Goal: Task Accomplishment & Management: Use online tool/utility

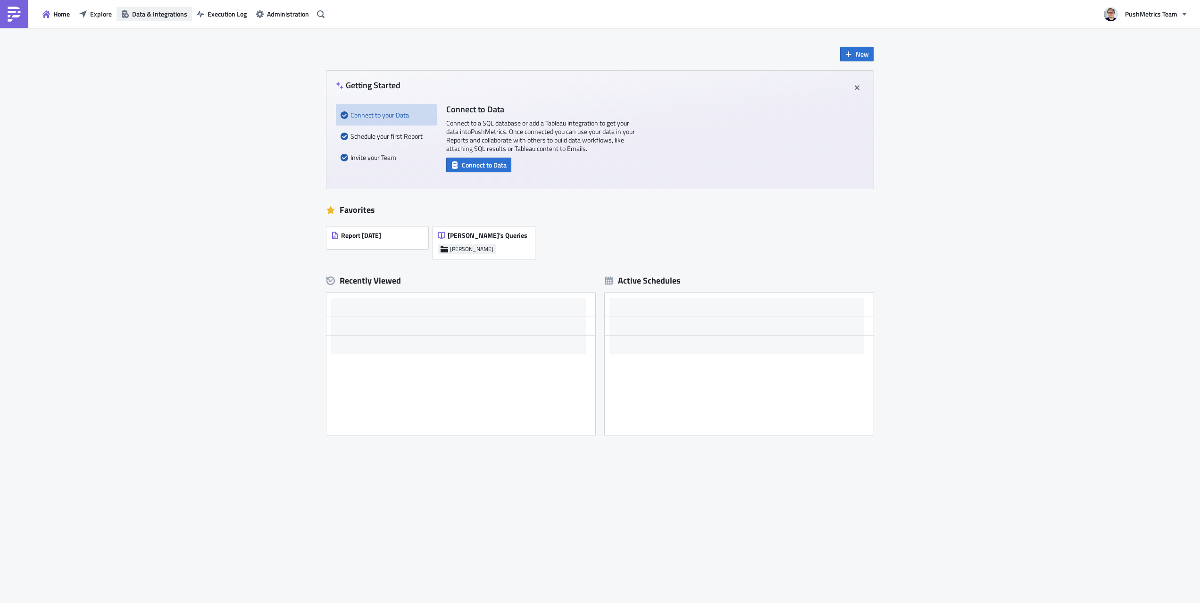
click at [139, 16] on span "Data & Integrations" at bounding box center [159, 14] width 55 height 10
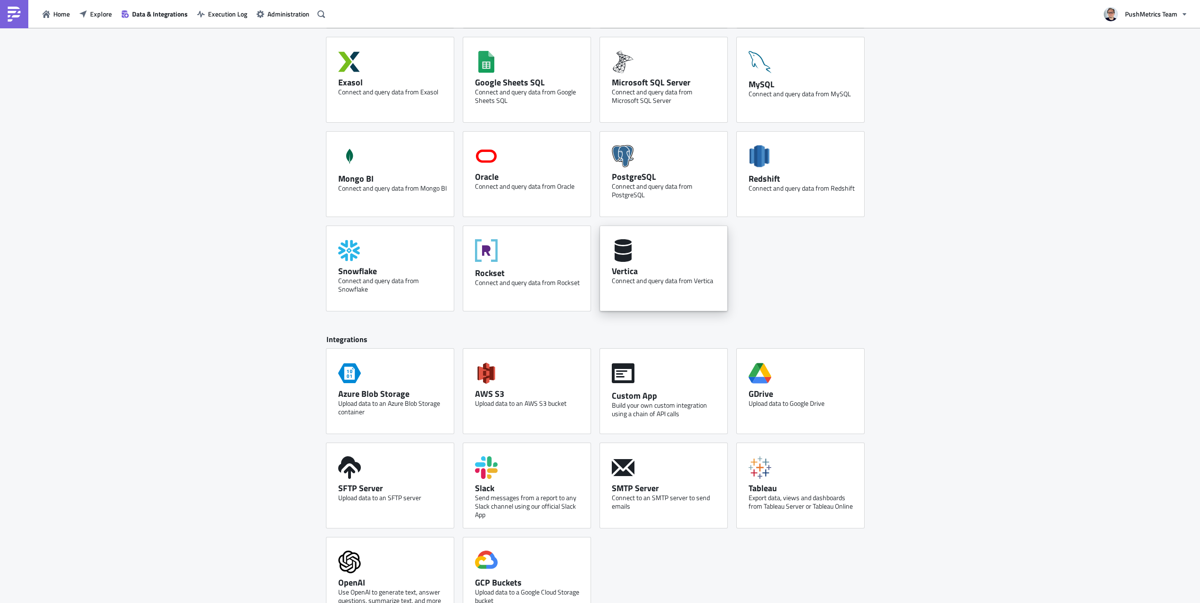
scroll to position [165, 0]
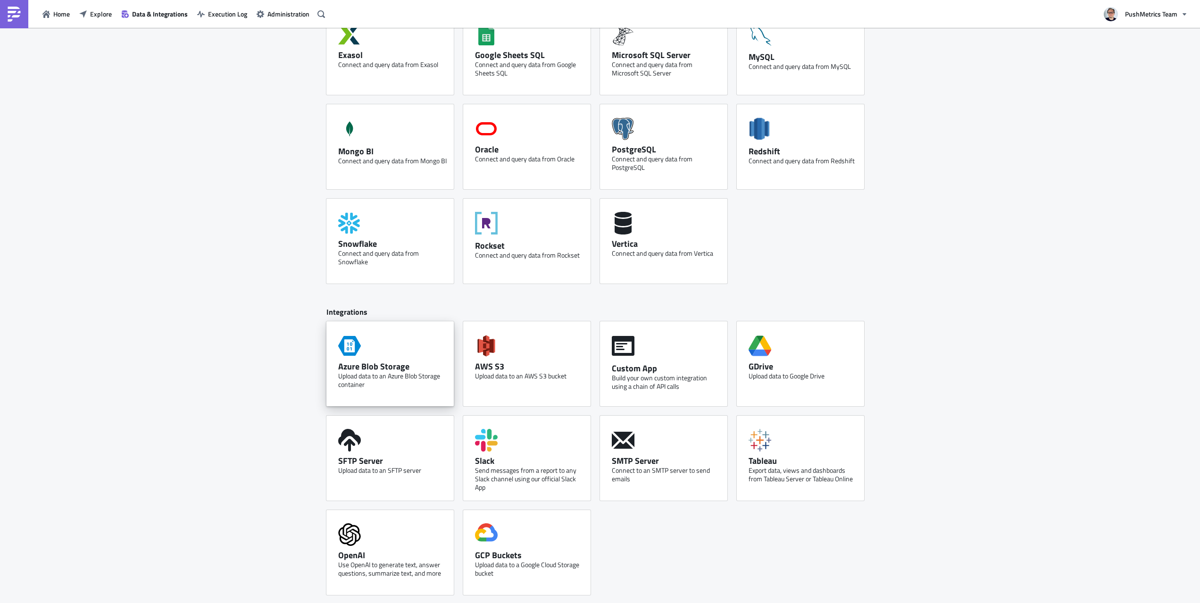
click at [407, 327] on div "Azure Blob Storage Upload data to an Azure Blob Storage container" at bounding box center [389, 363] width 127 height 85
drag, startPoint x: 158, startPoint y: 165, endPoint x: 169, endPoint y: 51, distance: 114.2
click at [97, 11] on span "Explore" at bounding box center [101, 14] width 22 height 10
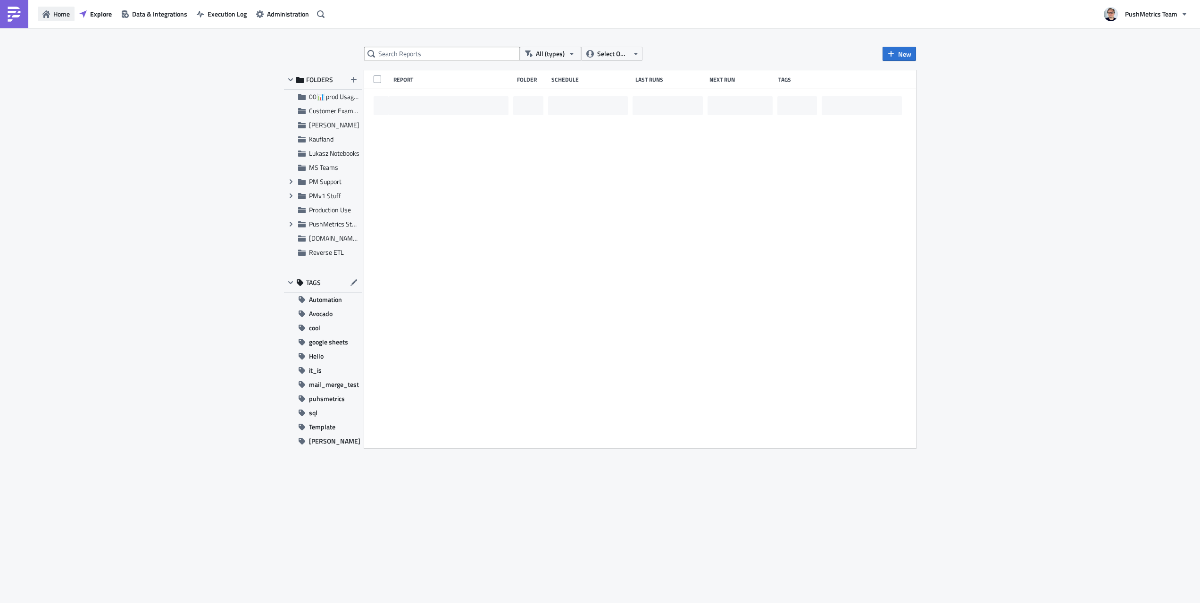
click at [54, 15] on span "Home" at bounding box center [61, 14] width 17 height 10
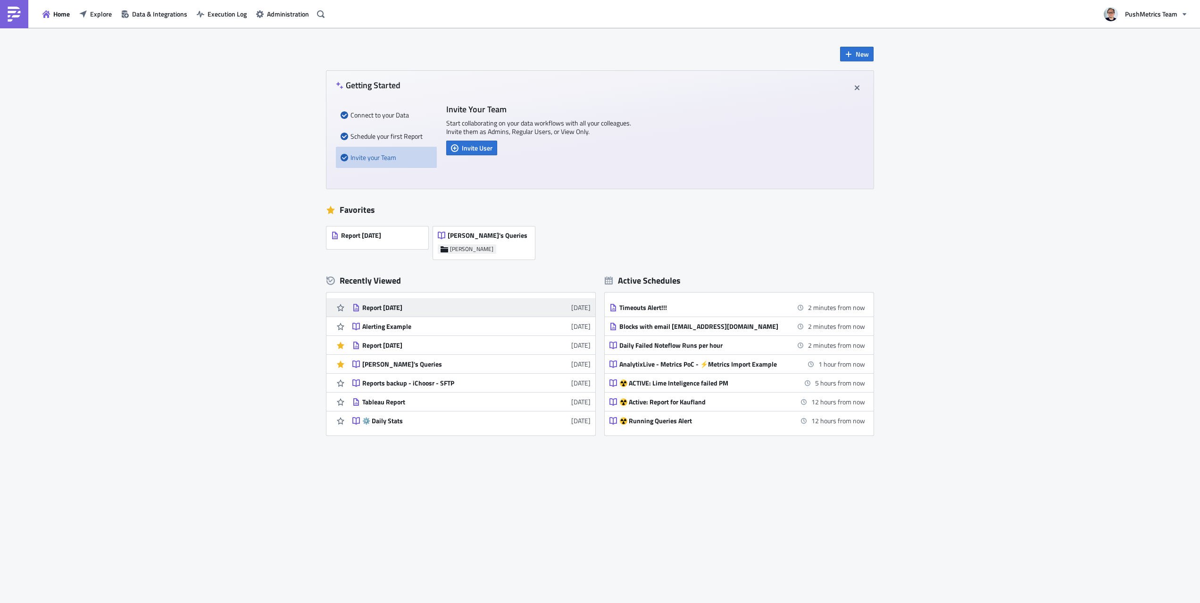
click at [418, 311] on div "Report [DATE]" at bounding box center [444, 307] width 165 height 8
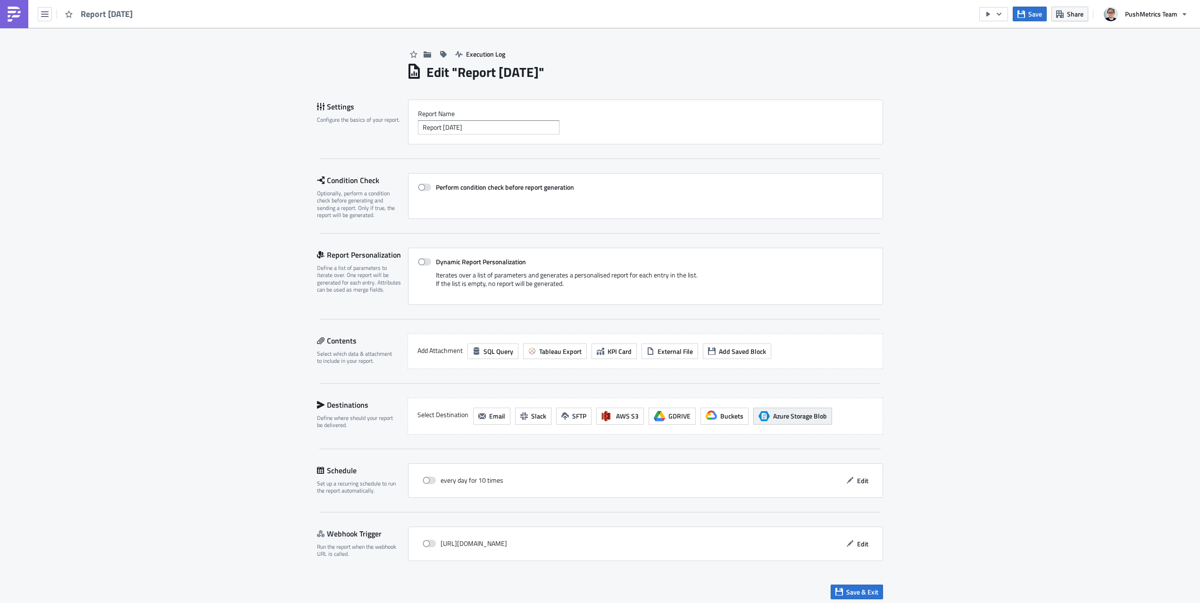
click at [773, 418] on span "Azure Storage Blob" at bounding box center [800, 416] width 54 height 10
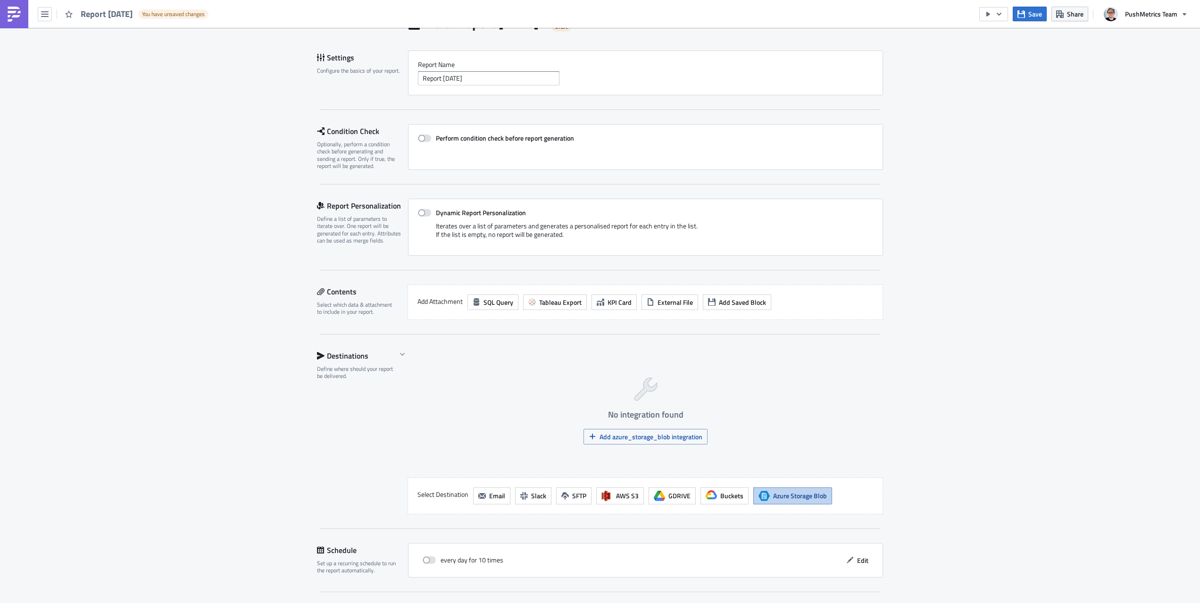
scroll to position [134, 0]
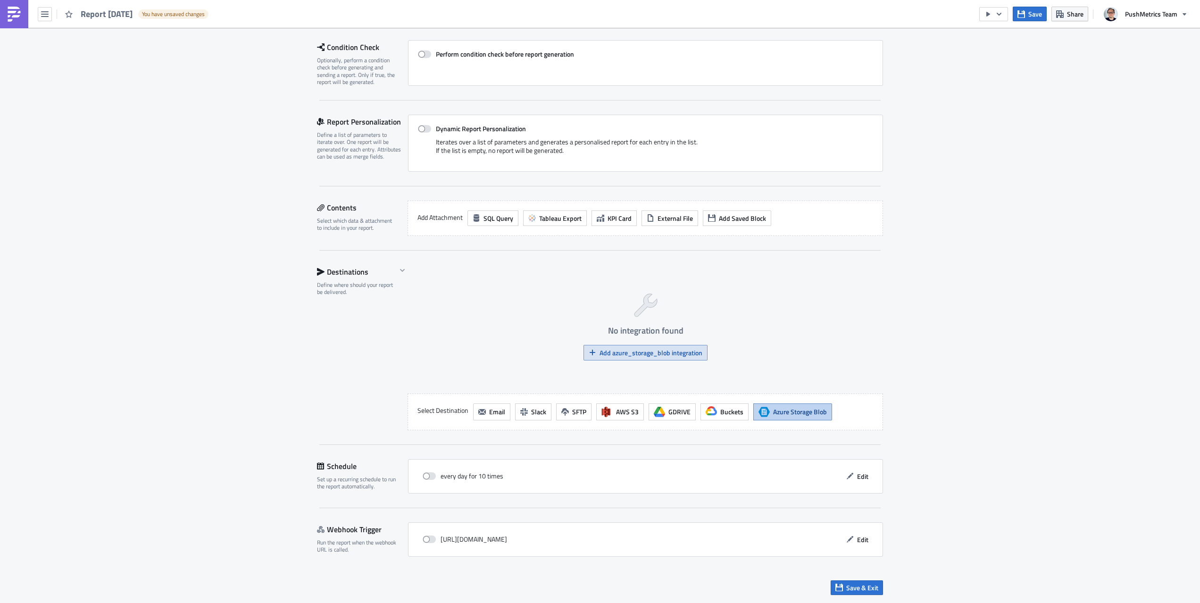
click at [592, 357] on button "Add azure_storage_blob integration" at bounding box center [645, 353] width 124 height 16
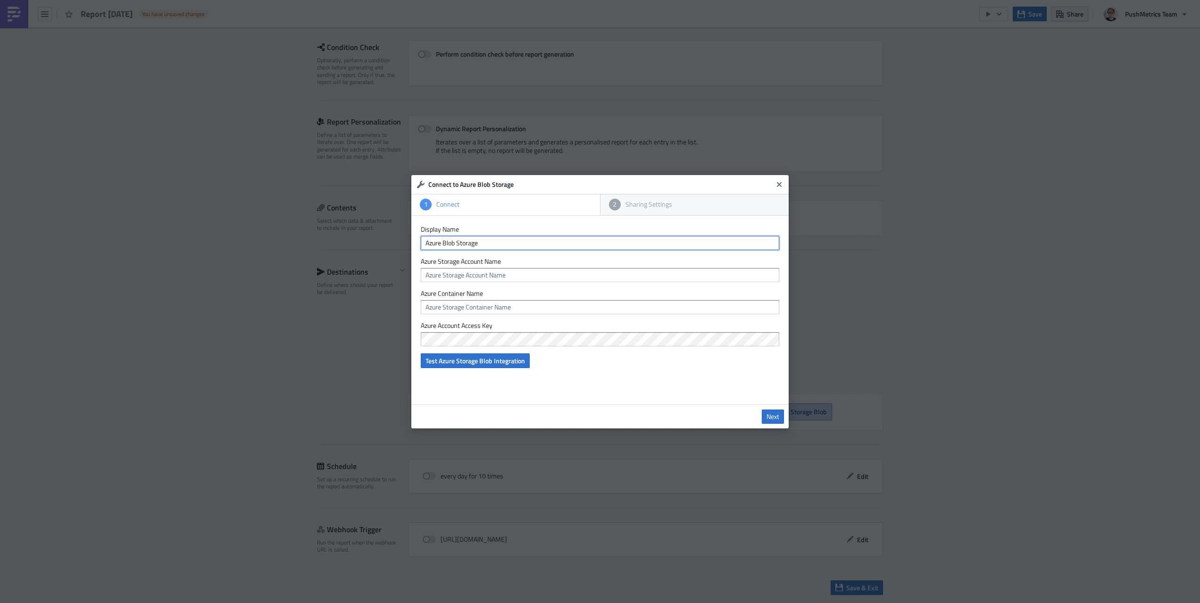
click at [477, 249] on input "Azure Blob Storage" at bounding box center [600, 243] width 358 height 14
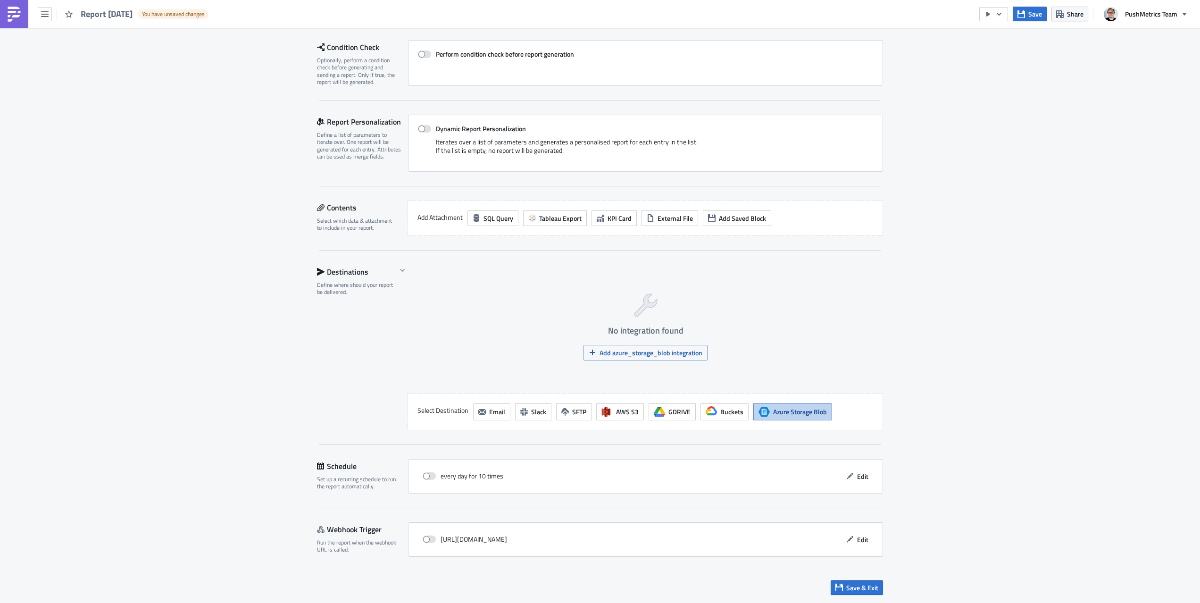
click at [794, 414] on span "Azure Storage Blob" at bounding box center [800, 411] width 54 height 10
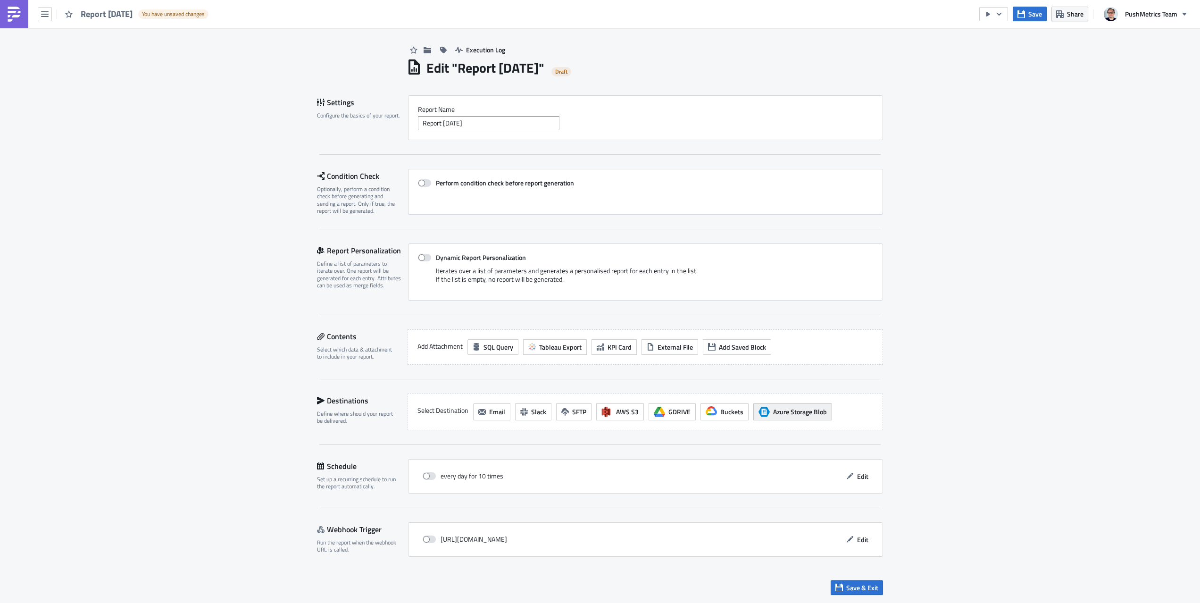
scroll to position [5, 0]
